Goal: Task Accomplishment & Management: Use online tool/utility

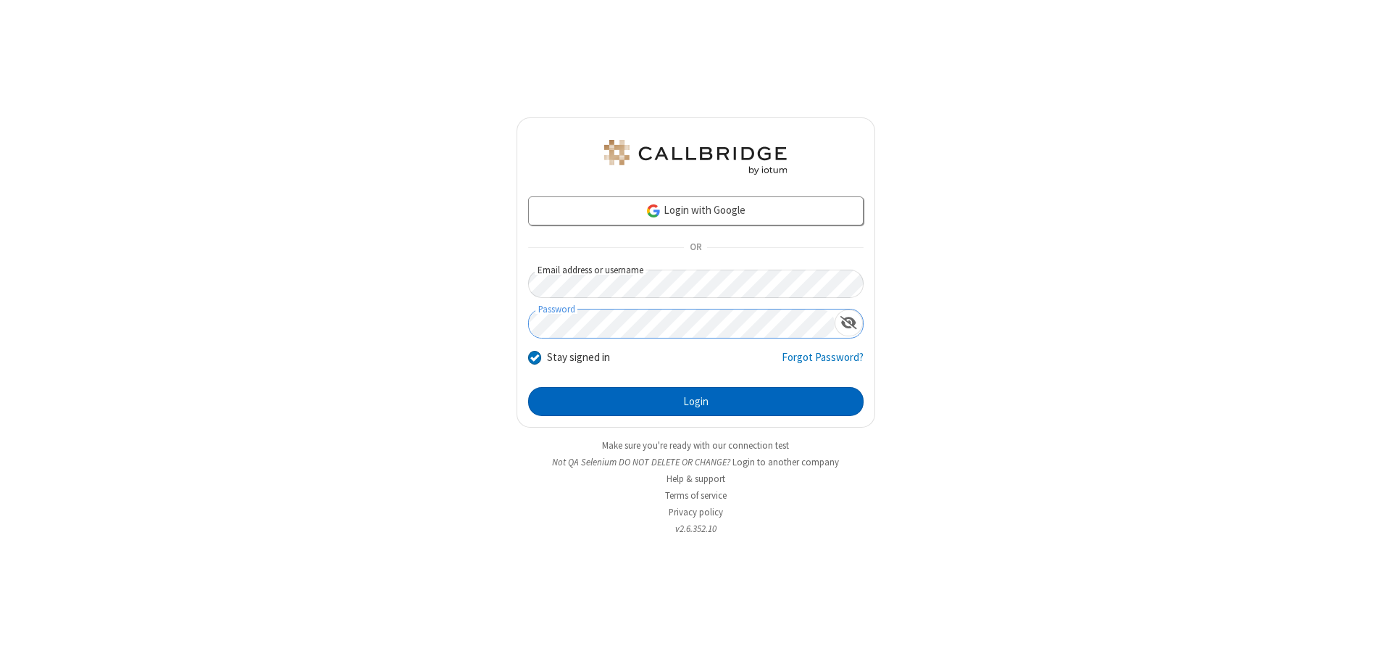
click at [696, 401] on button "Login" at bounding box center [695, 401] width 335 height 29
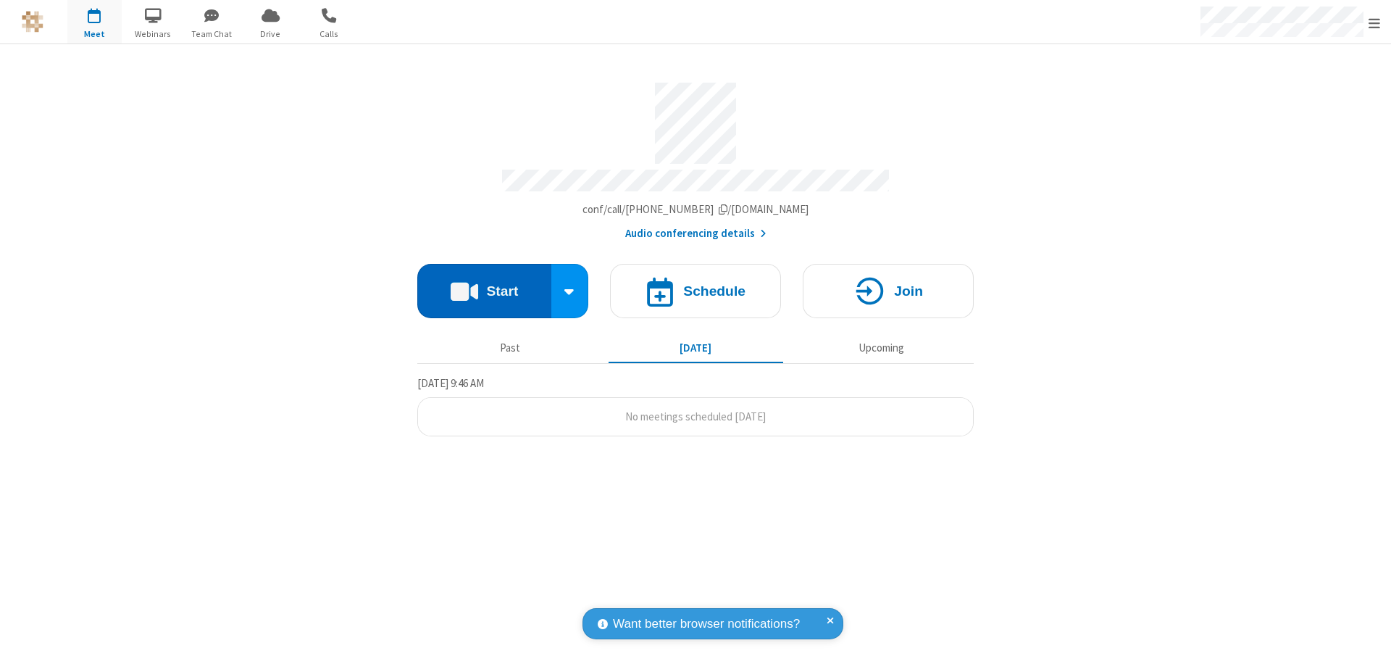
click at [484, 284] on button "Start" at bounding box center [484, 291] width 134 height 54
